Goal: Complete application form

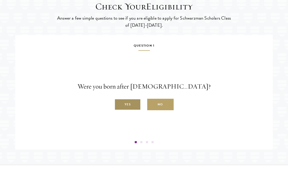
click at [129, 110] on label "Yes" at bounding box center [127, 104] width 26 height 11
click at [119, 104] on input "Yes" at bounding box center [116, 101] width 5 height 5
click at [122, 110] on label "Yes" at bounding box center [127, 104] width 26 height 11
click at [119, 104] on input "Yes" at bounding box center [116, 101] width 5 height 5
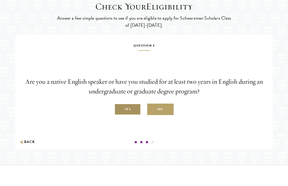
click at [131, 115] on label "Yes" at bounding box center [127, 109] width 26 height 11
click at [119, 109] on input "Yes" at bounding box center [116, 106] width 5 height 5
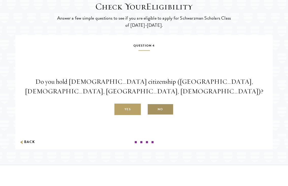
click at [163, 115] on label "No" at bounding box center [160, 109] width 26 height 11
click at [152, 109] on input "No" at bounding box center [149, 106] width 5 height 5
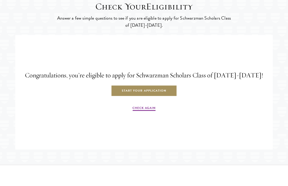
click at [136, 97] on link "Start Your Application" at bounding box center [144, 90] width 66 height 11
